Goal: Information Seeking & Learning: Check status

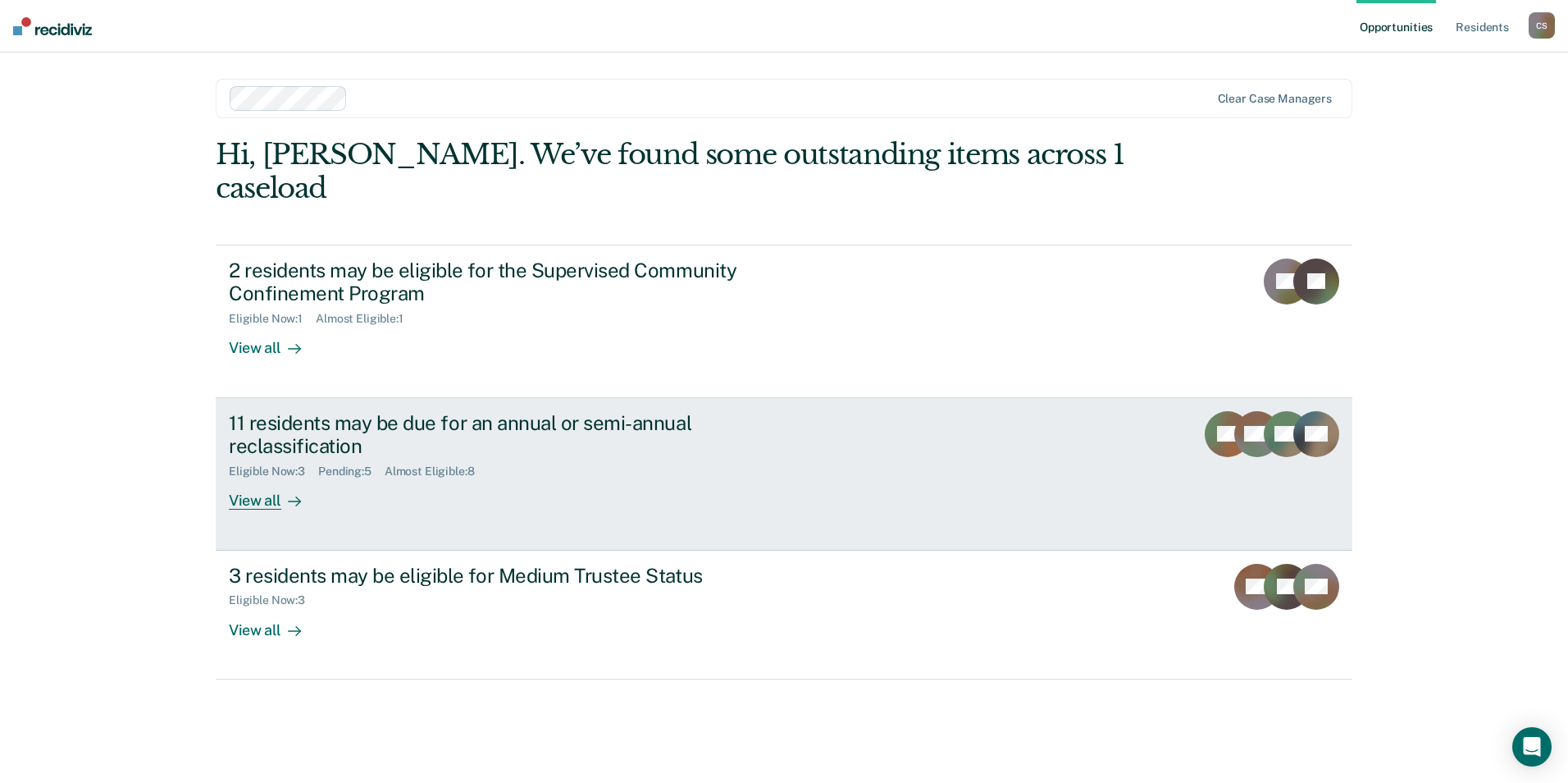
click at [401, 464] on div "Almost Eligible : 8" at bounding box center [436, 472] width 103 height 14
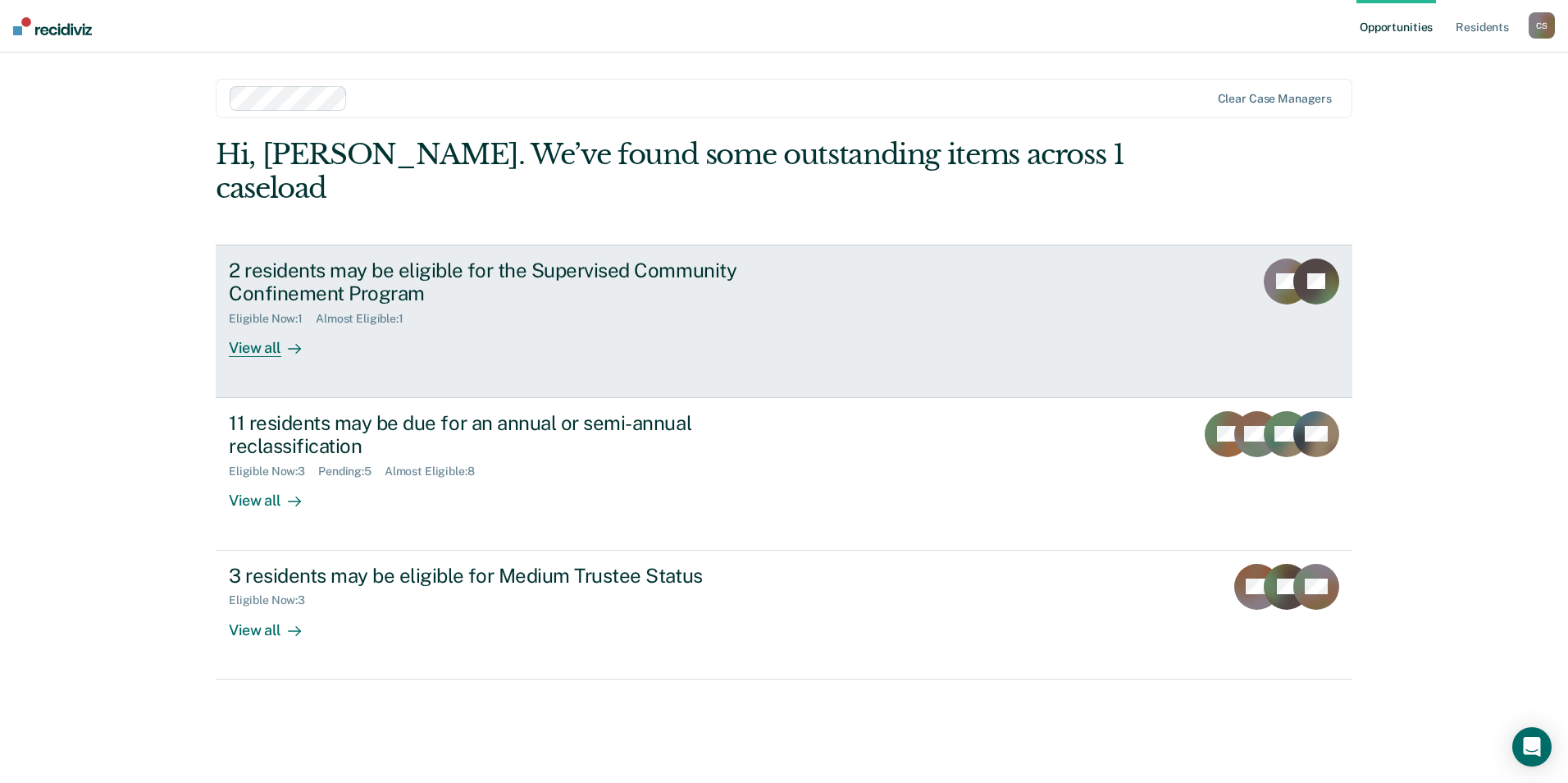
click at [267, 311] on div "Eligible Now : 1" at bounding box center [272, 319] width 87 height 14
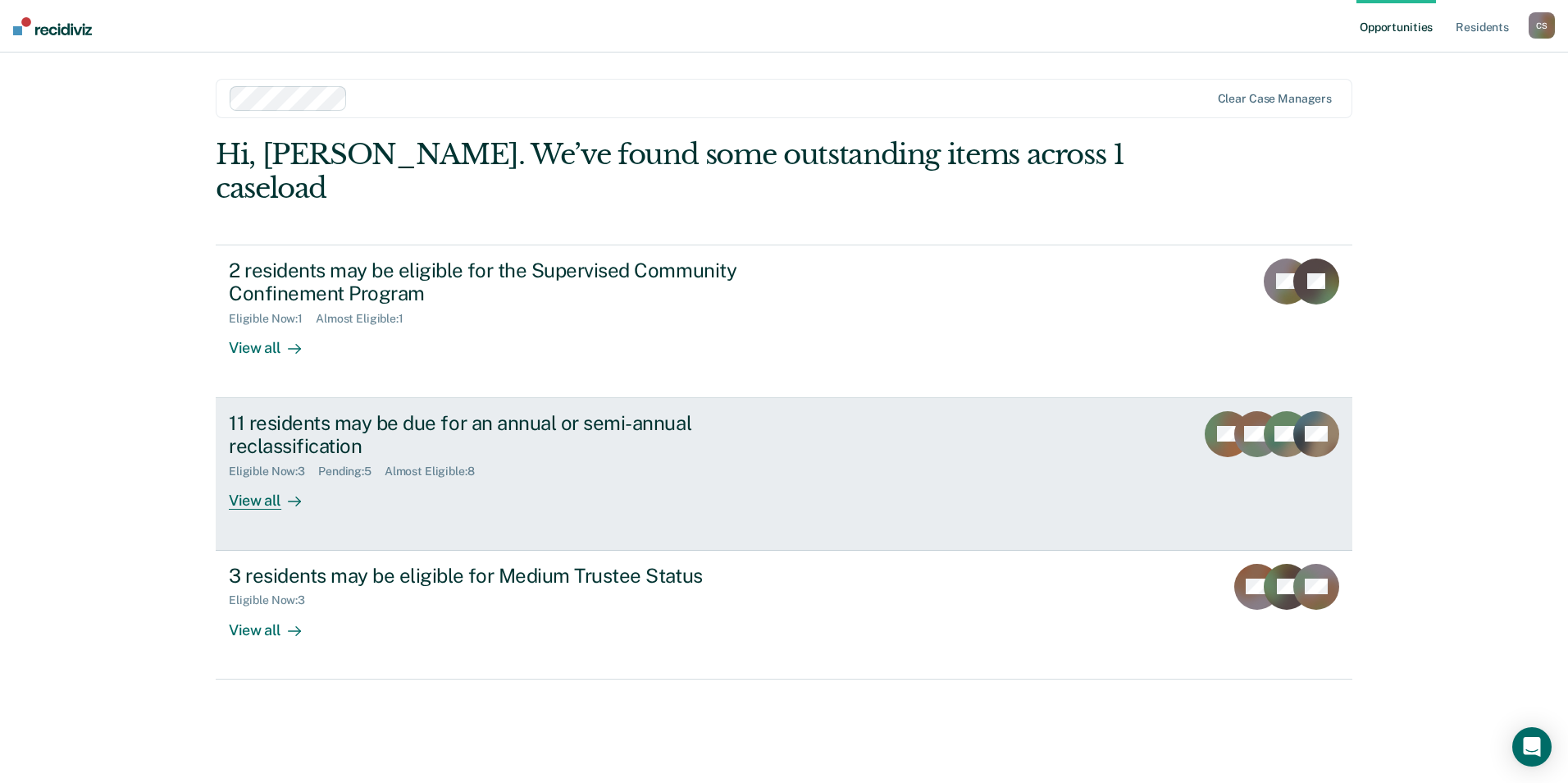
click at [312, 411] on div "11 residents may be due for an annual or semi-annual reclassification" at bounding box center [516, 434] width 575 height 47
